Goal: Check status: Check status

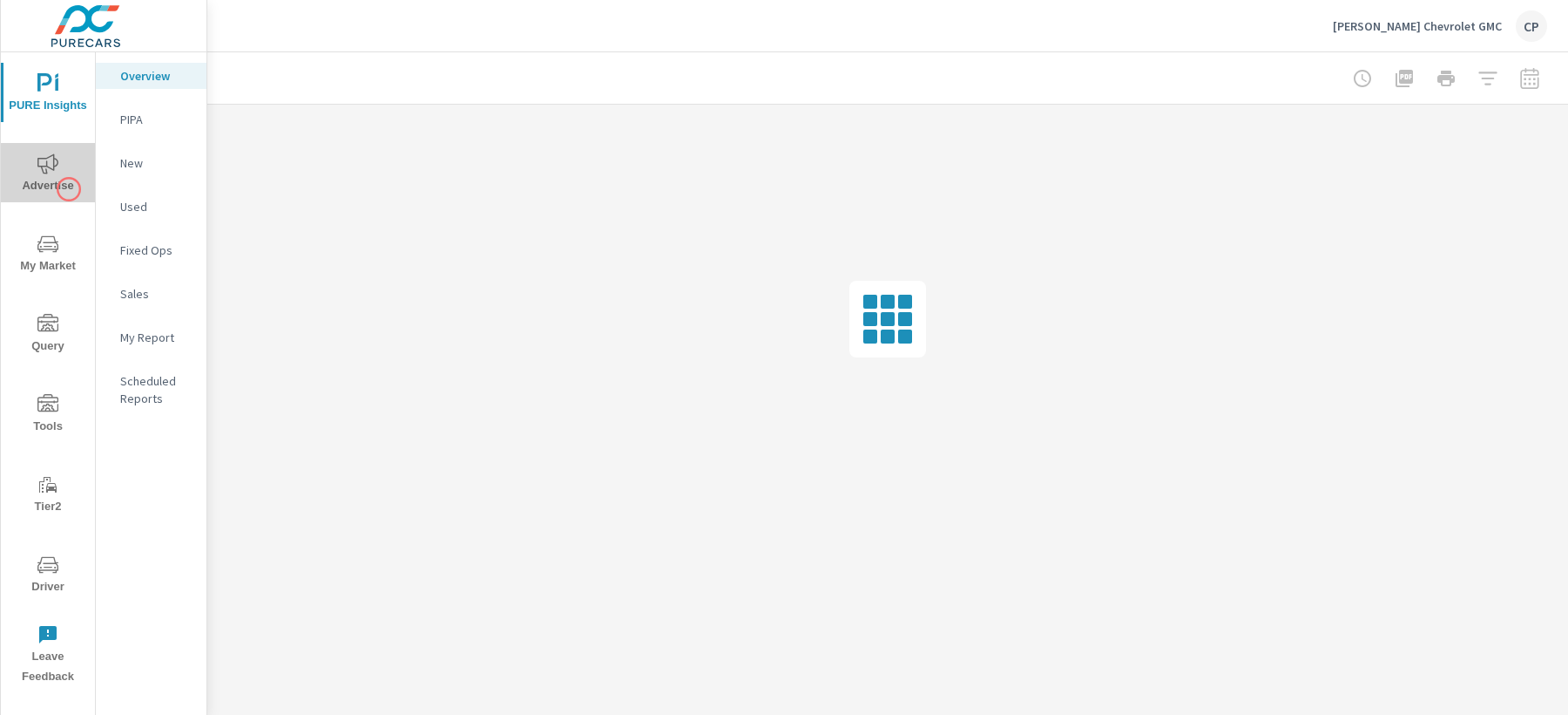
click at [69, 189] on span "Advertise" at bounding box center [47, 174] width 83 height 43
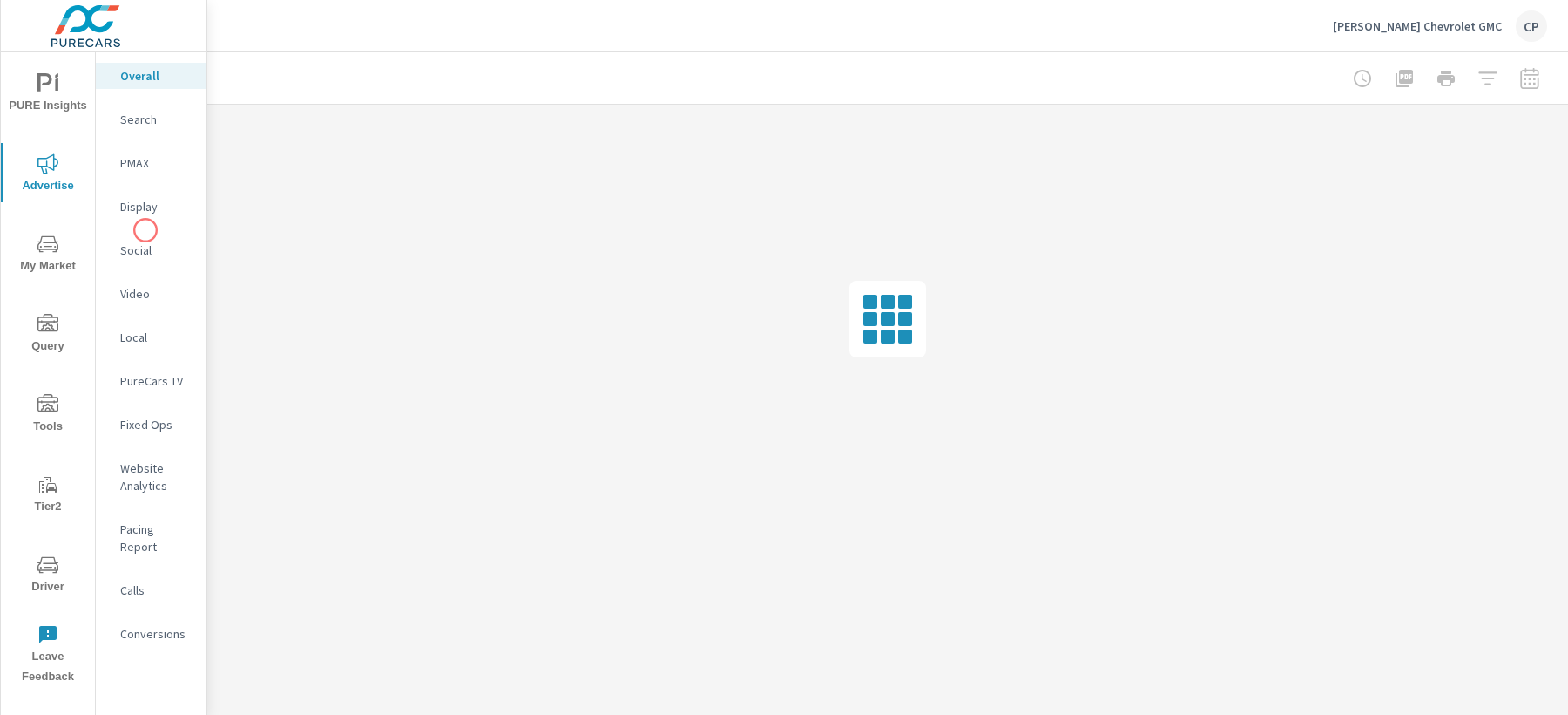
click at [146, 230] on nav "Overall Search PMAX Display Social Video Local PureCars TV Fixed Ops Website An…" at bounding box center [150, 361] width 111 height 619
click at [146, 246] on p "Social" at bounding box center [156, 250] width 73 height 17
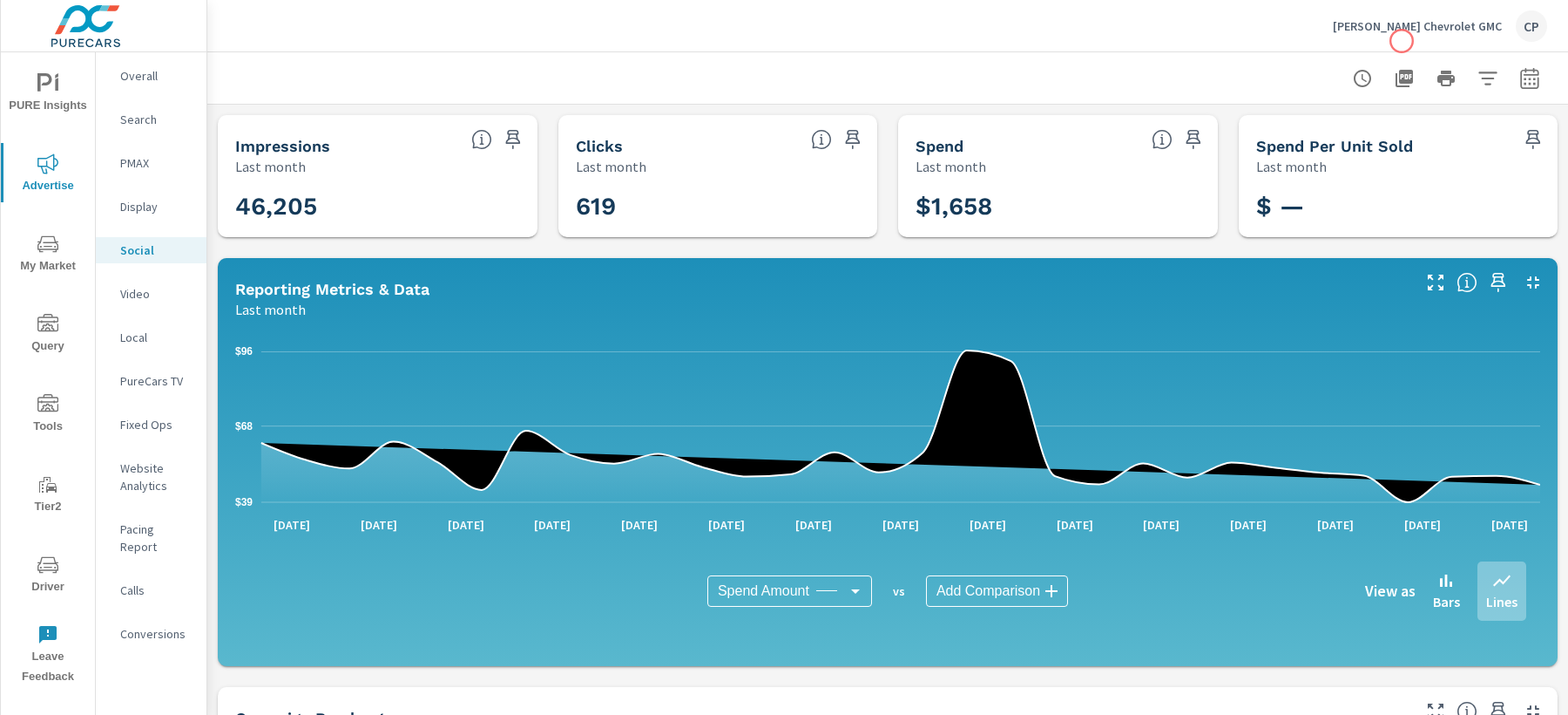
click at [1404, 34] on div "[PERSON_NAME] Chevrolet GMC CP" at bounding box center [1439, 26] width 215 height 31
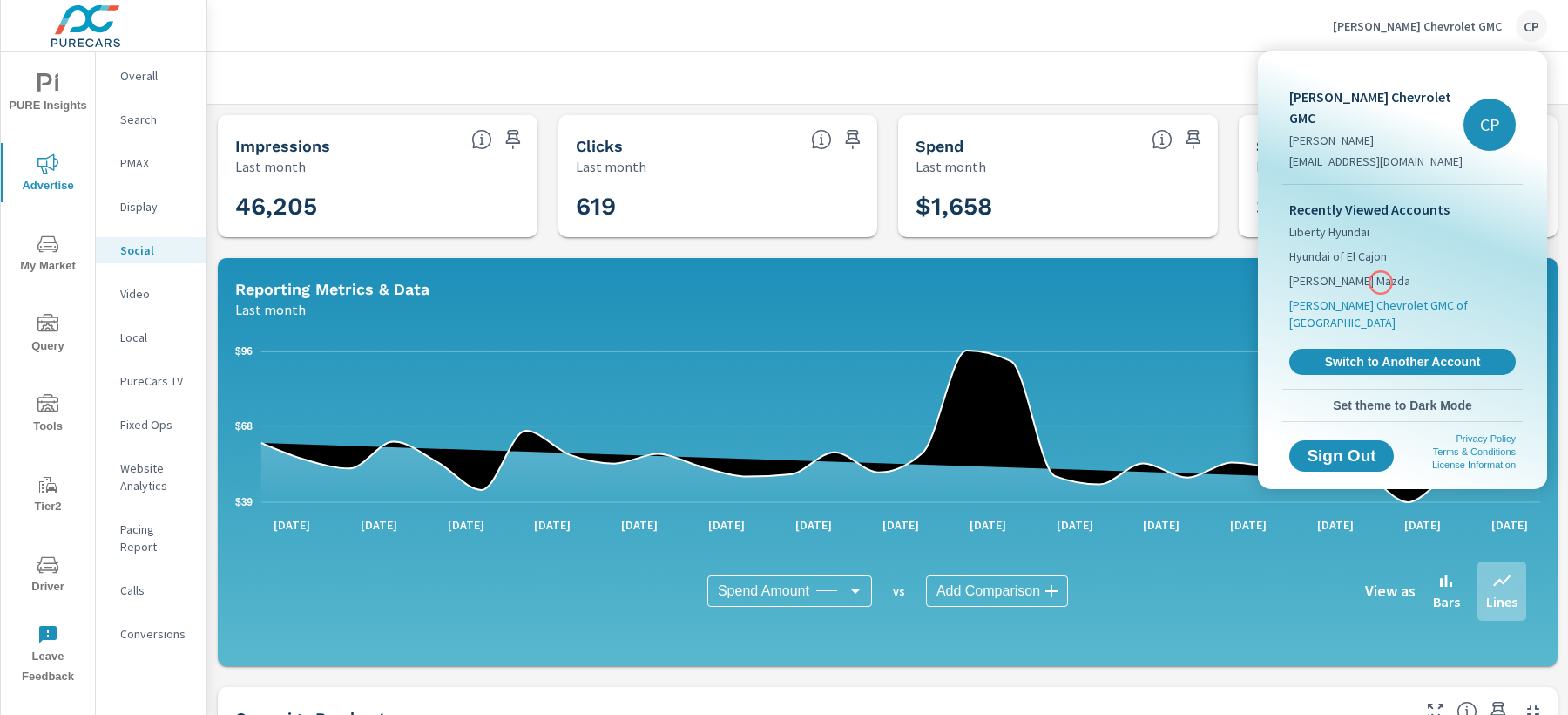
click at [1381, 296] on span "[PERSON_NAME] Chevrolet GMC of [GEOGRAPHIC_DATA]" at bounding box center [1403, 313] width 227 height 35
